Goal: Find specific page/section: Find specific page/section

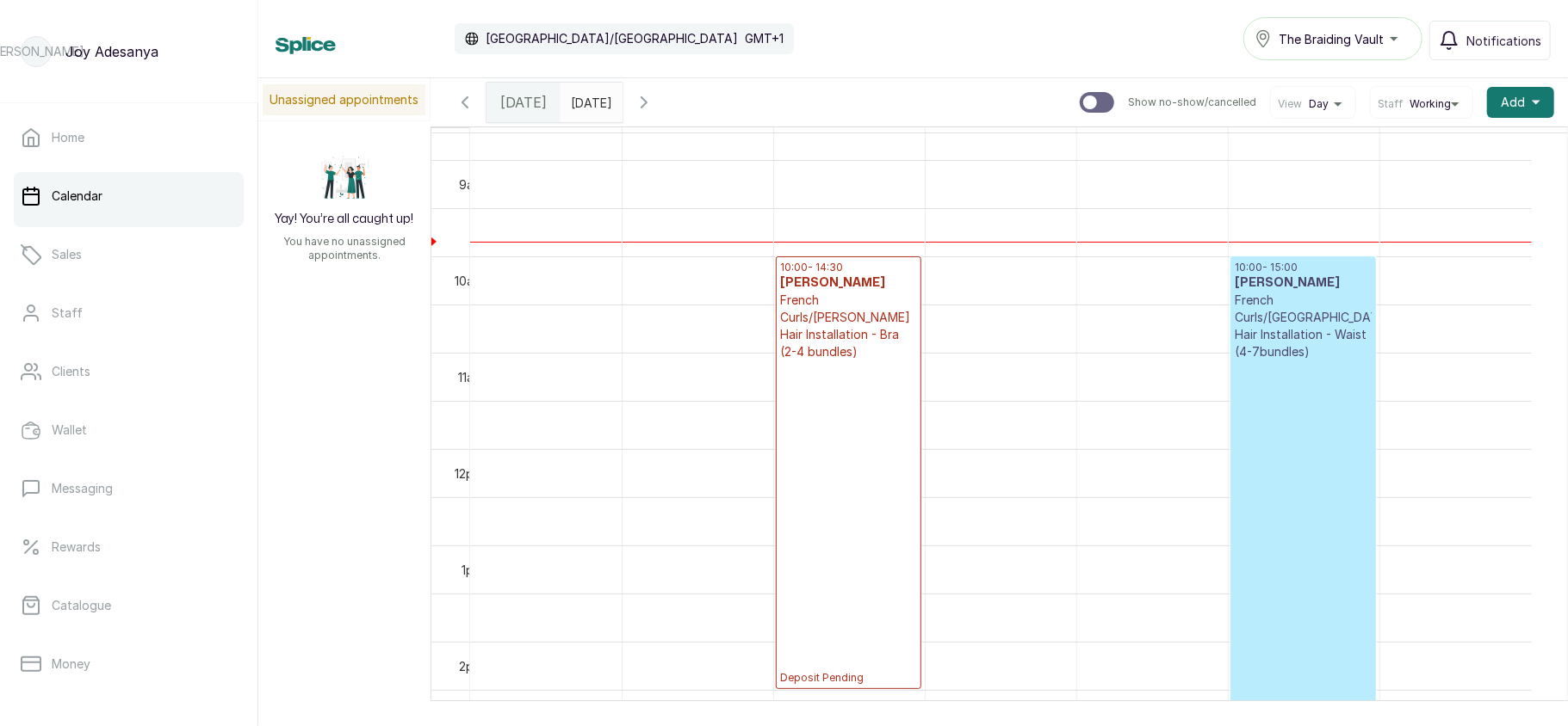
click at [1299, 483] on p "Confirmed" at bounding box center [1303, 547] width 137 height 373
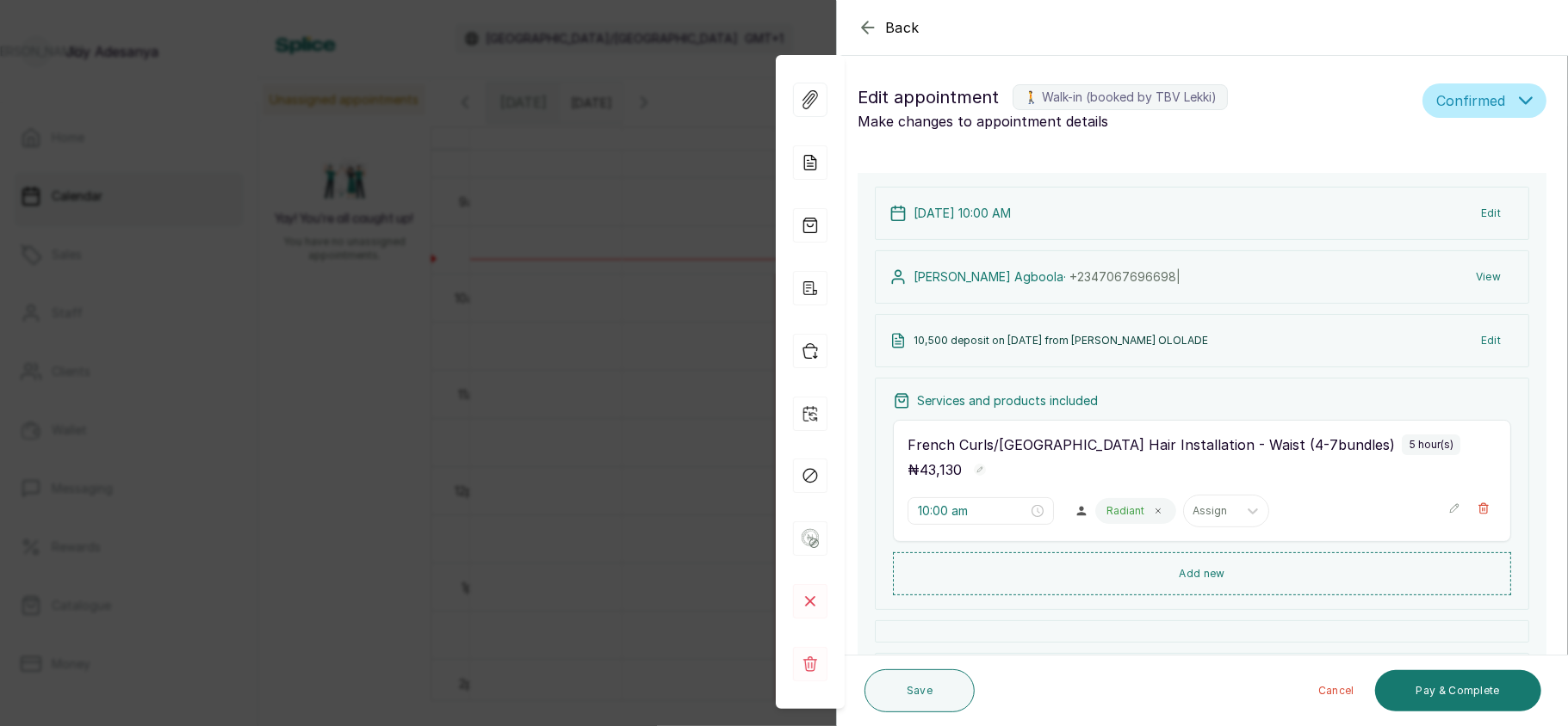
click at [632, 389] on div "Back Appointment Details Edit appointment 🚶 Walk-in (booked by TBV Lekki) Make …" at bounding box center [784, 363] width 1568 height 726
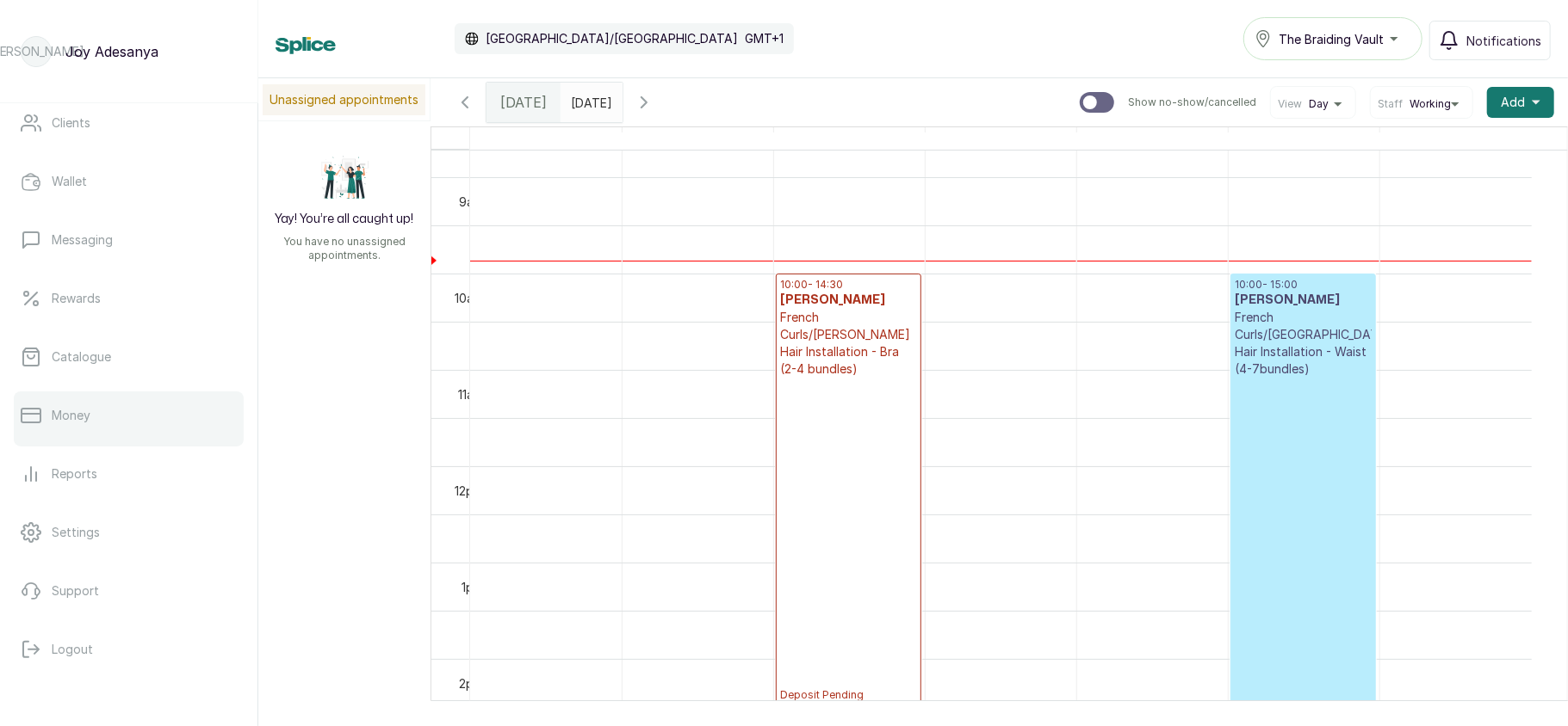
click at [112, 432] on link "Money" at bounding box center [128, 415] width 230 height 48
